Goal: Information Seeking & Learning: Check status

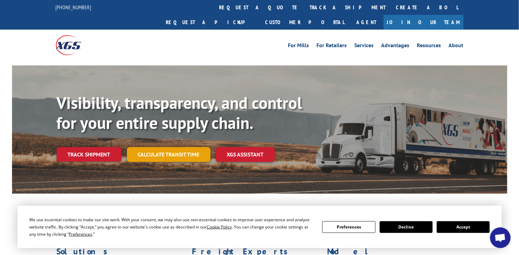
scroll to position [741, 0]
drag, startPoint x: 66, startPoint y: 140, endPoint x: 76, endPoint y: 139, distance: 10.4
click at [66, 147] on link "Track shipment" at bounding box center [89, 154] width 65 height 14
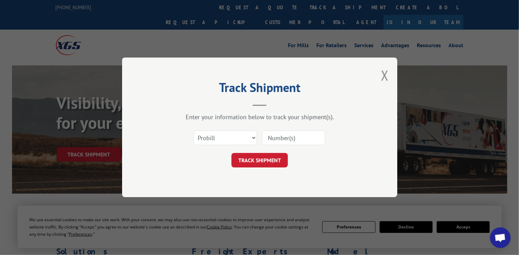
click at [277, 135] on input at bounding box center [293, 138] width 63 height 14
type input "17693892"
click button "TRACK SHIPMENT" at bounding box center [260, 160] width 56 height 14
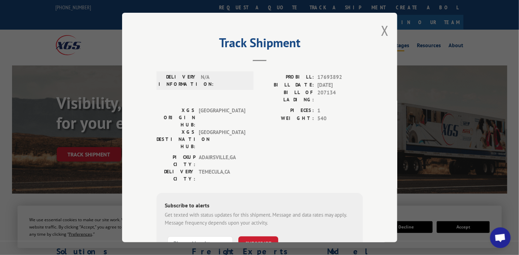
click at [381, 28] on button "Close modal" at bounding box center [385, 30] width 8 height 18
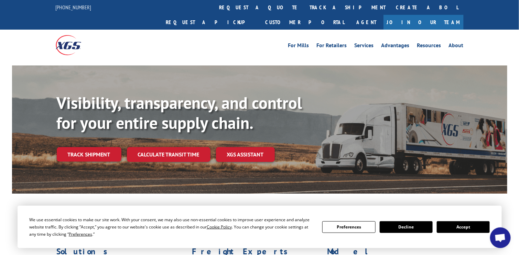
drag, startPoint x: 79, startPoint y: 139, endPoint x: 115, endPoint y: 134, distance: 36.6
click at [79, 147] on link "Track shipment" at bounding box center [89, 154] width 65 height 14
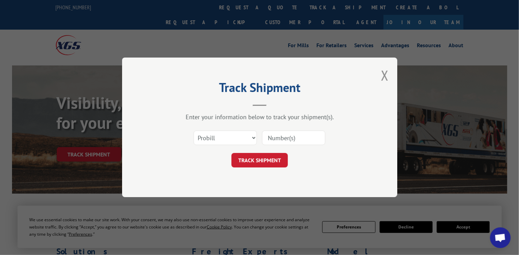
click at [282, 135] on input at bounding box center [293, 138] width 63 height 14
type input "17685184"
click button "TRACK SHIPMENT" at bounding box center [260, 160] width 56 height 14
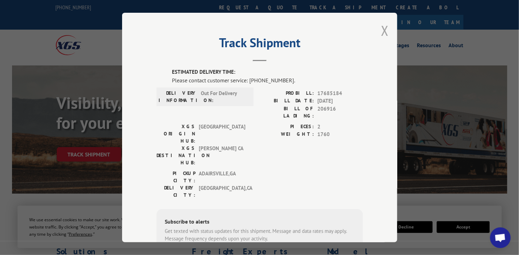
click at [382, 33] on button "Close modal" at bounding box center [385, 30] width 8 height 18
